Goal: Information Seeking & Learning: Learn about a topic

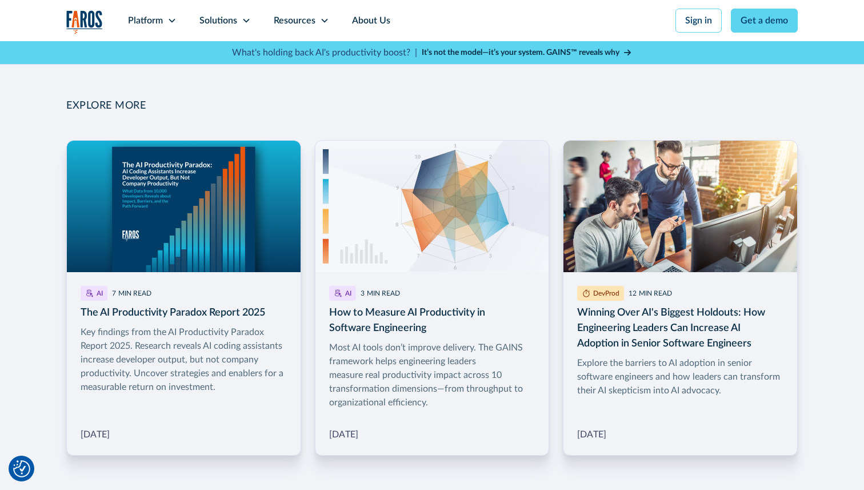
scroll to position [1706, 0]
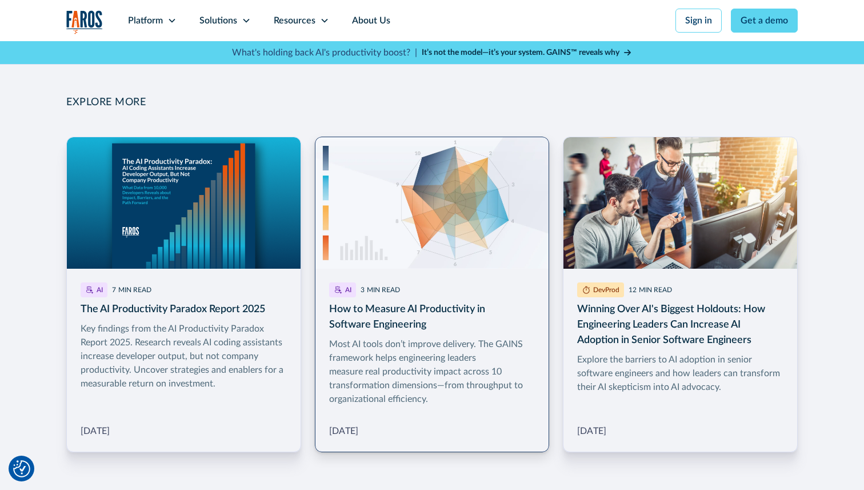
click at [397, 321] on link "More Blog Link" at bounding box center [432, 295] width 235 height 316
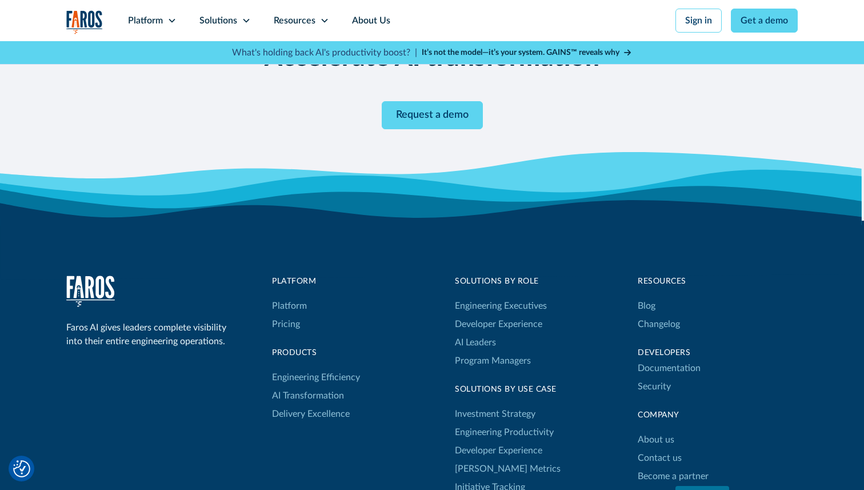
scroll to position [2230, 0]
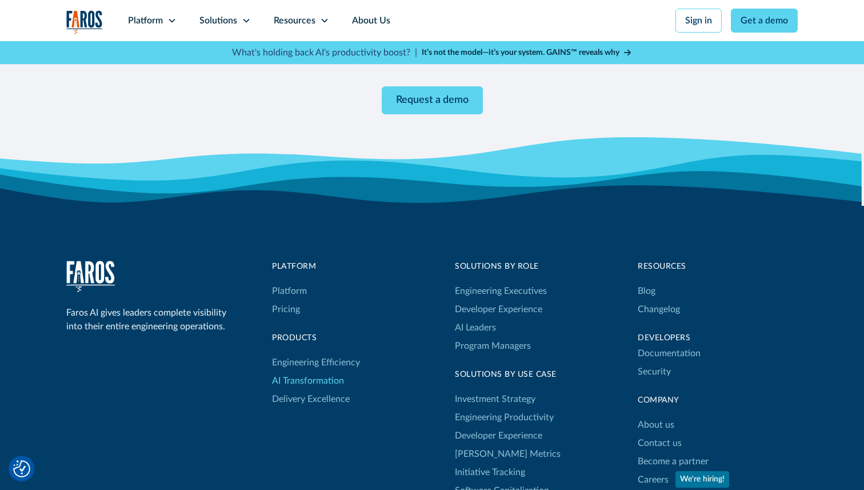
click at [326, 381] on link "AI Transformation" at bounding box center [308, 381] width 72 height 18
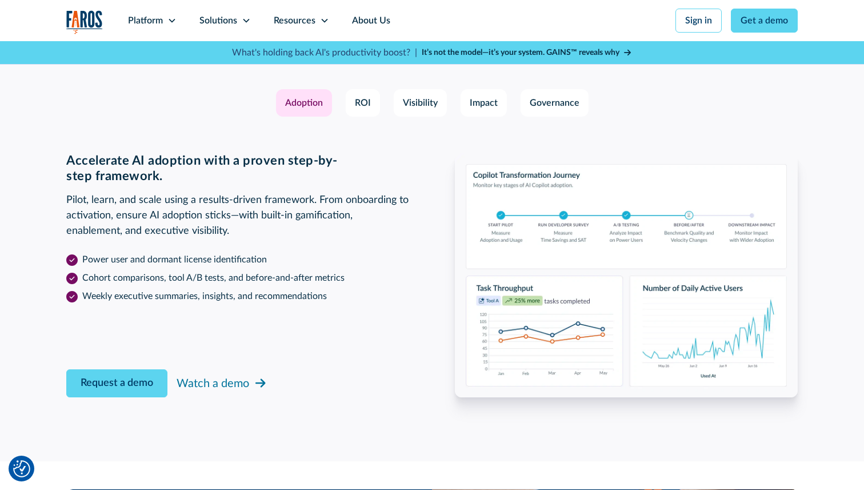
scroll to position [1746, 0]
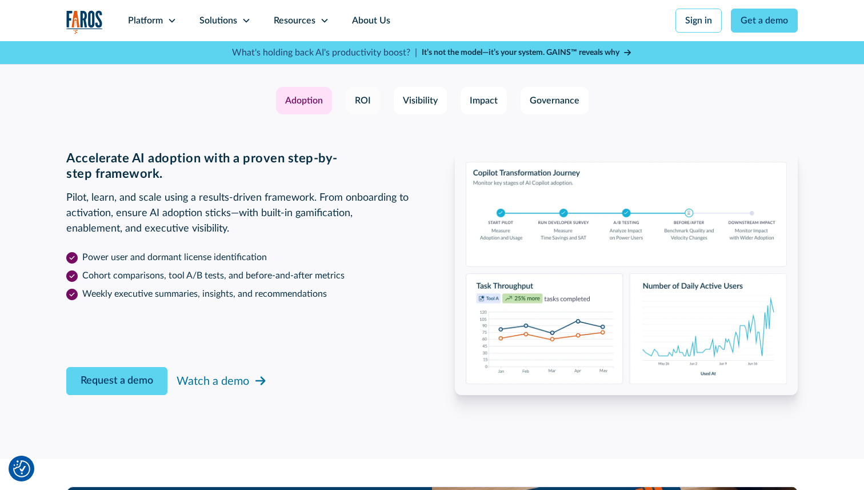
click at [364, 104] on div "ROI" at bounding box center [363, 101] width 16 height 14
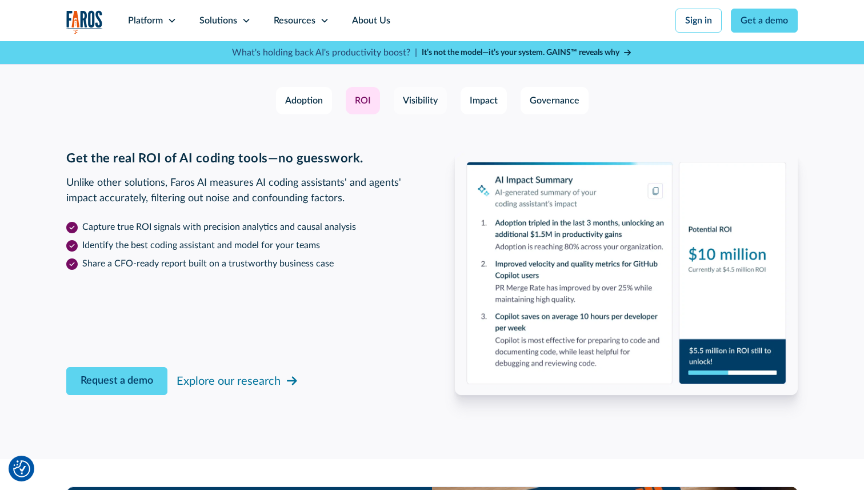
click at [408, 101] on div "Visibility" at bounding box center [420, 101] width 35 height 14
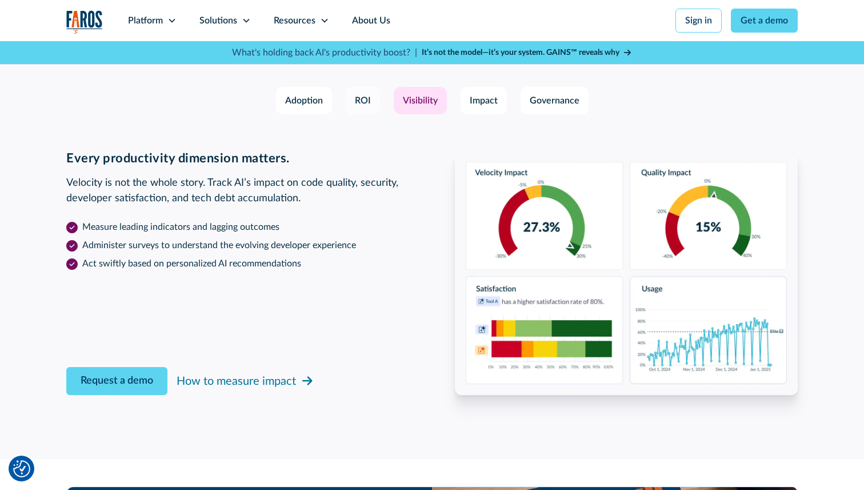
click at [373, 101] on link "ROI" at bounding box center [363, 100] width 34 height 27
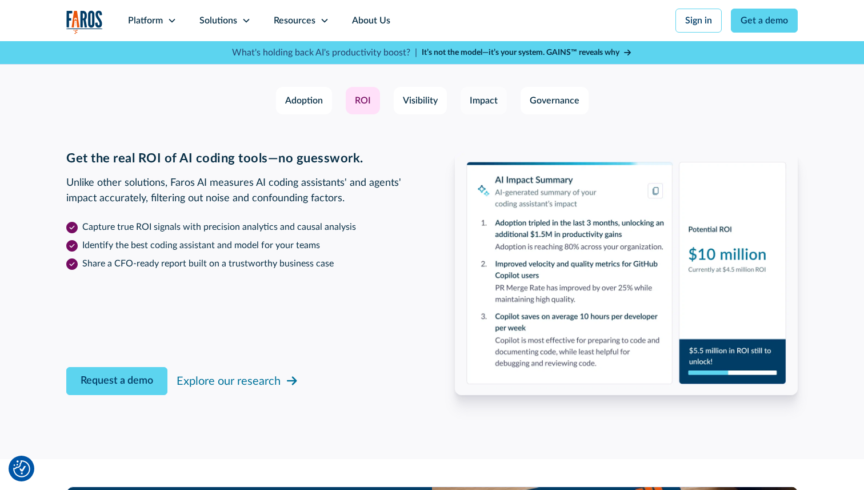
click at [480, 98] on div "Impact" at bounding box center [484, 101] width 28 height 14
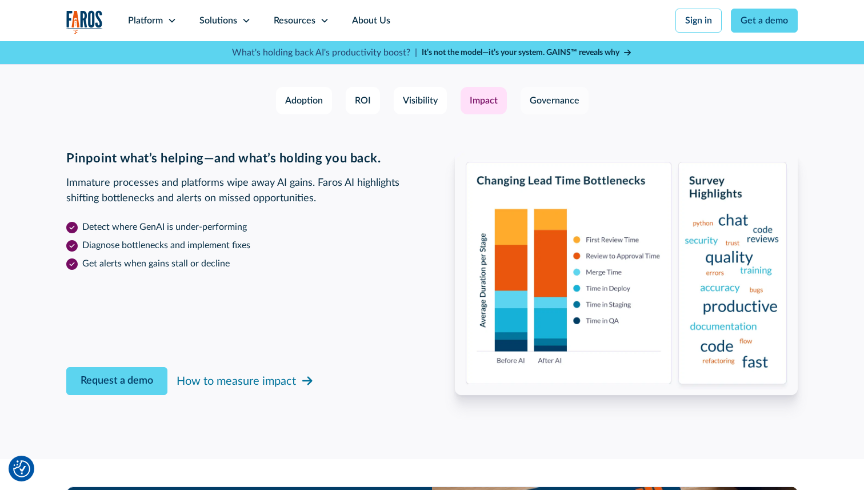
click at [533, 98] on div "Governance" at bounding box center [555, 101] width 50 height 14
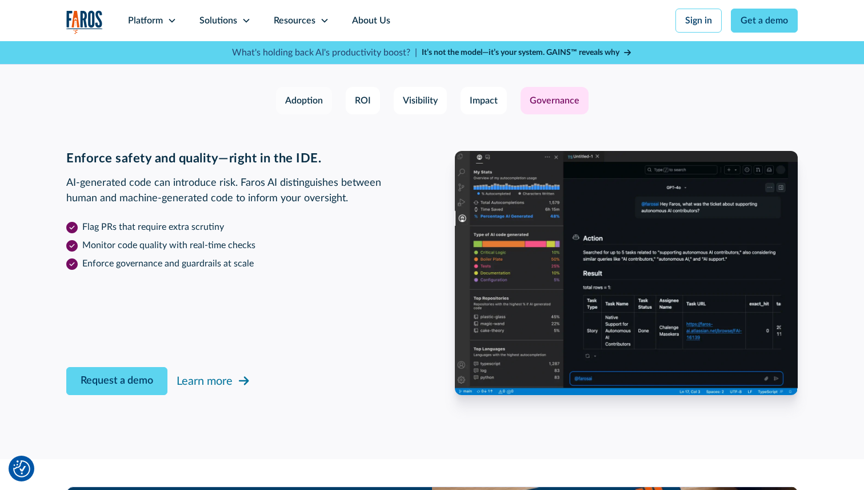
click at [296, 100] on div "Adoption" at bounding box center [304, 101] width 38 height 14
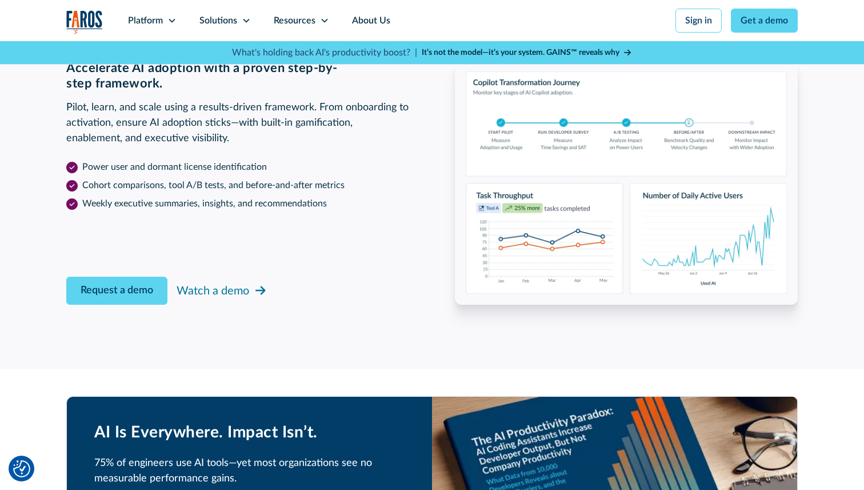
scroll to position [1722, 0]
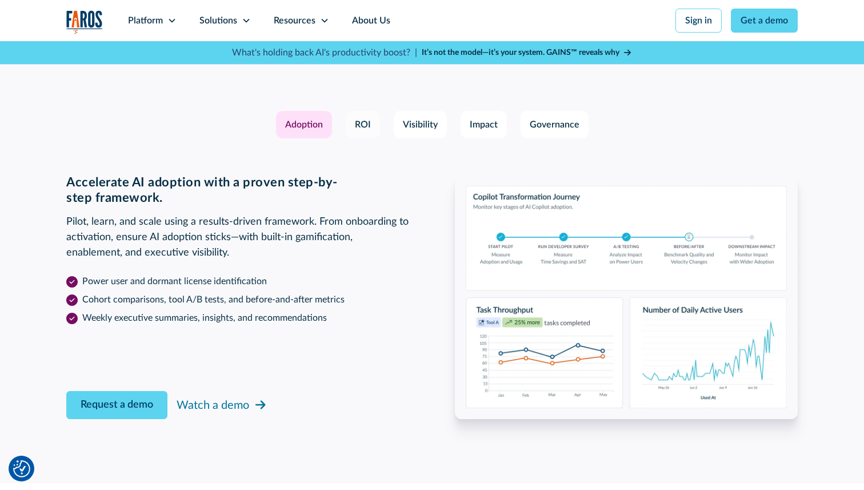
click at [369, 124] on div "ROI" at bounding box center [363, 125] width 16 height 14
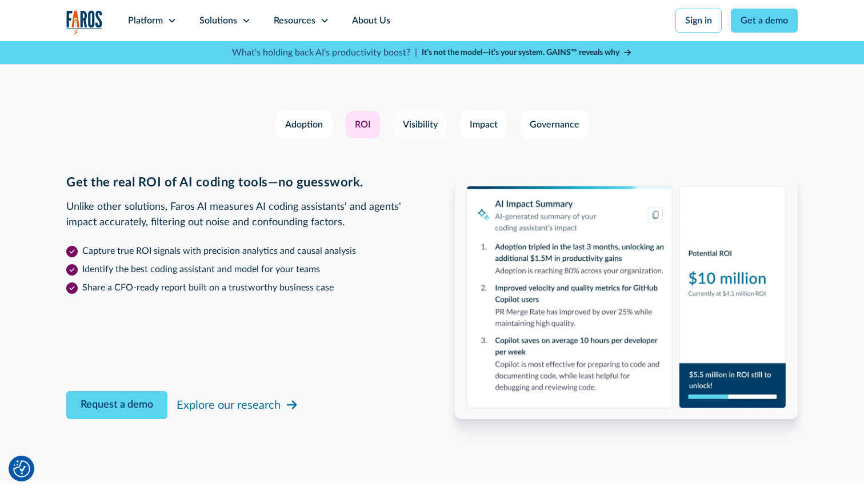
click at [425, 122] on div "Visibility" at bounding box center [420, 125] width 35 height 14
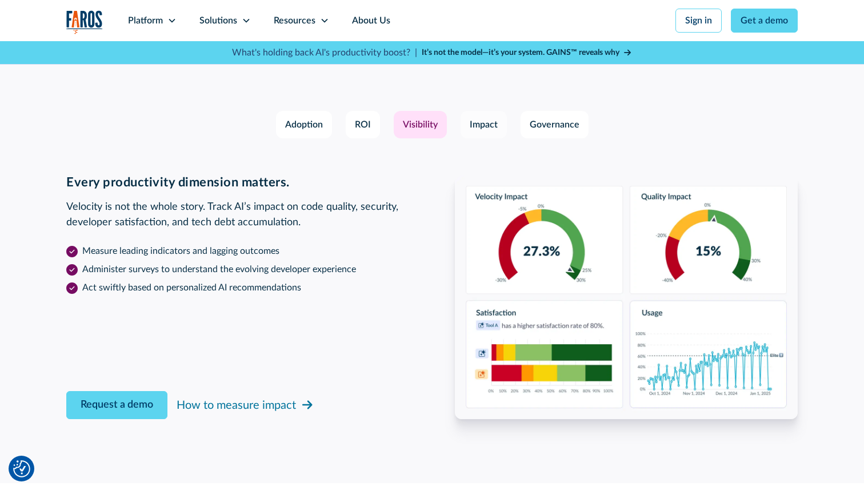
click at [490, 130] on div "Impact" at bounding box center [484, 125] width 28 height 14
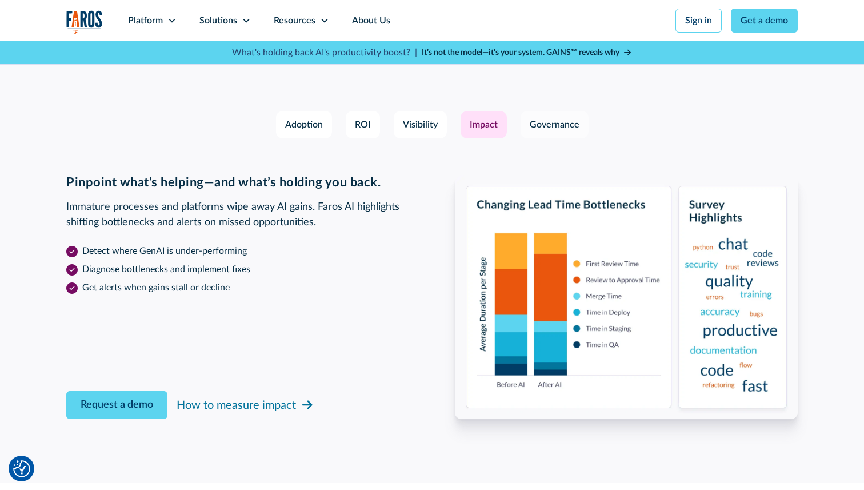
click at [549, 124] on div "Governance" at bounding box center [555, 125] width 50 height 14
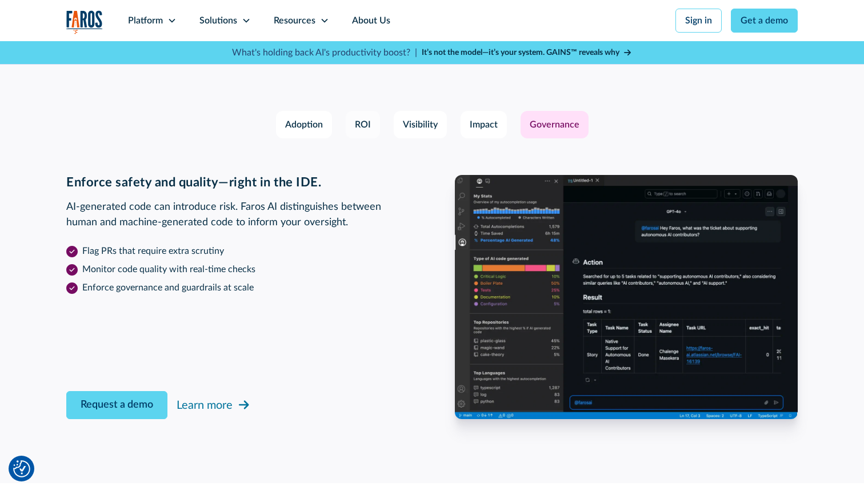
click at [362, 124] on div "ROI" at bounding box center [363, 125] width 16 height 14
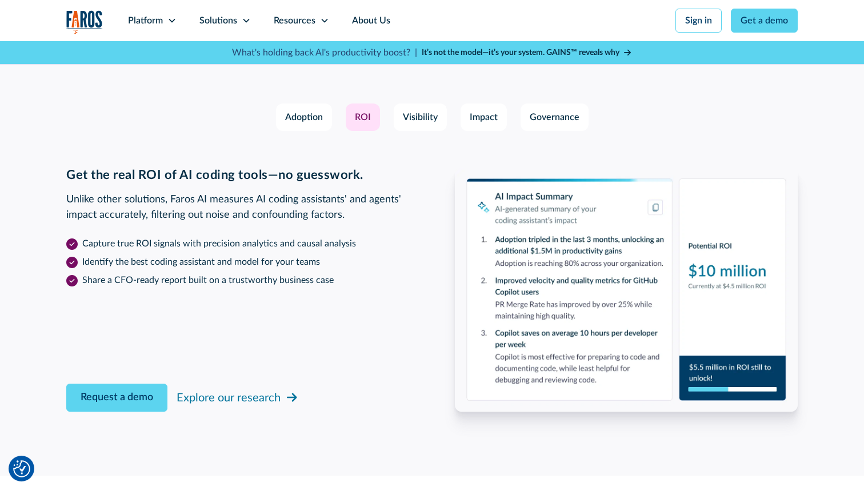
scroll to position [1733, 0]
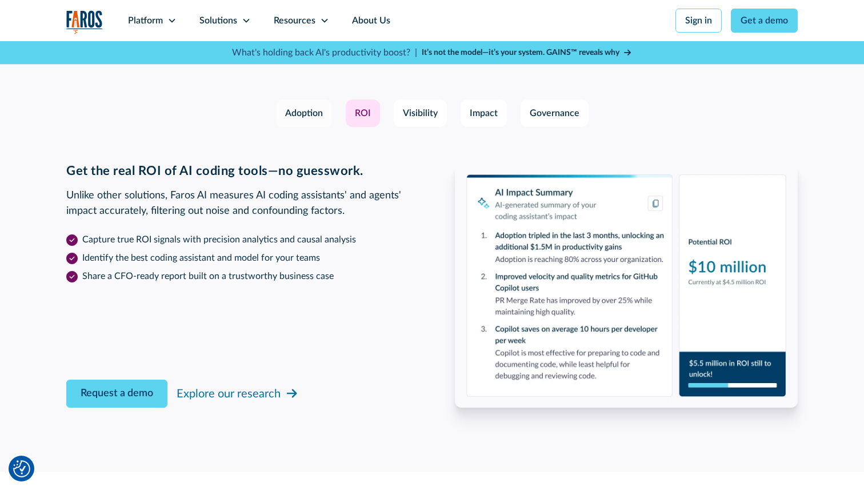
click at [309, 121] on link "Adoption" at bounding box center [304, 112] width 56 height 27
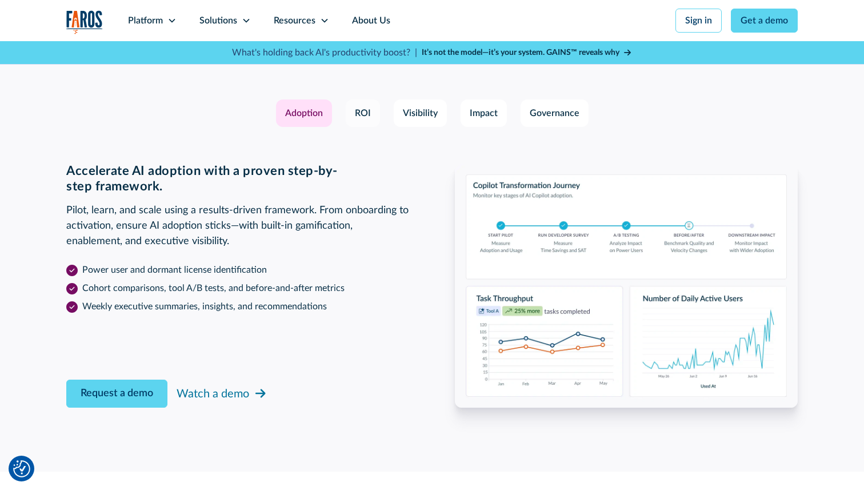
click at [366, 118] on div "ROI" at bounding box center [363, 113] width 16 height 14
